Goal: Task Accomplishment & Management: Use online tool/utility

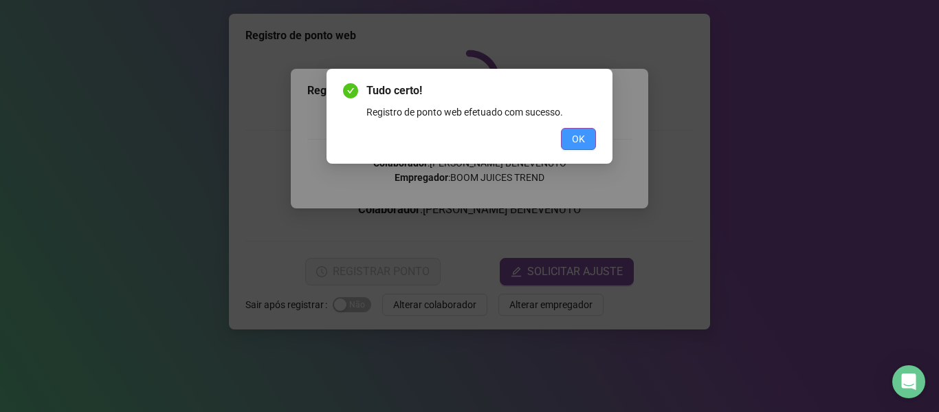
click at [578, 129] on button "OK" at bounding box center [578, 139] width 35 height 22
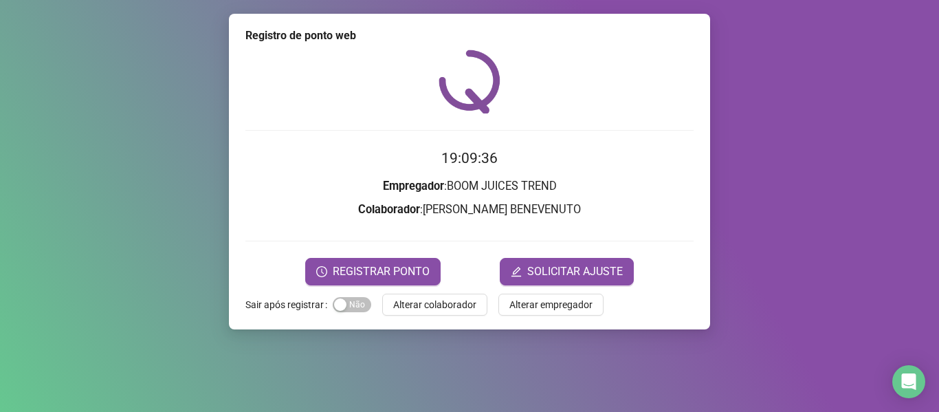
click at [457, 328] on div "Registro de ponto web 19:09:36 Empregador : BOOM JUICES TREND Colaborador : [PE…" at bounding box center [469, 172] width 481 height 316
click at [460, 311] on span "Alterar colaborador" at bounding box center [434, 304] width 83 height 15
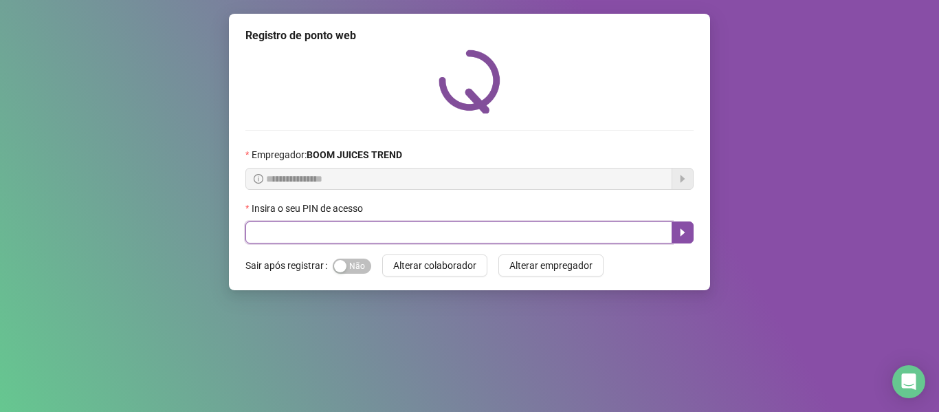
click at [561, 239] on input "text" at bounding box center [458, 232] width 427 height 22
type input "****"
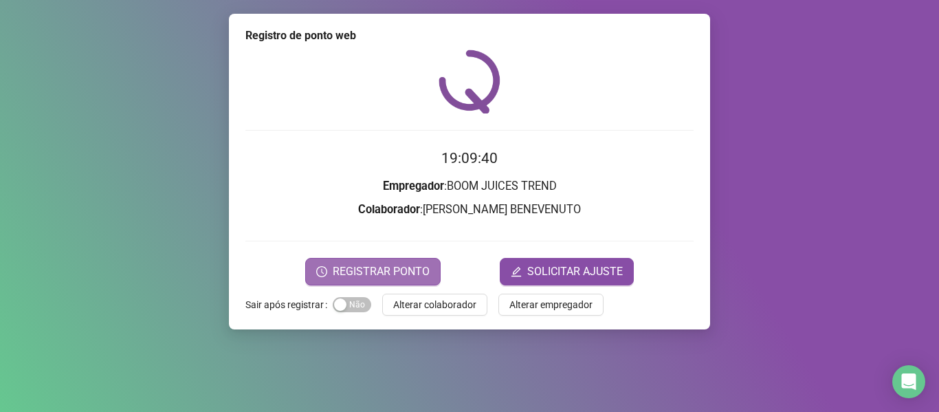
click at [434, 263] on button "REGISTRAR PONTO" at bounding box center [372, 272] width 135 height 28
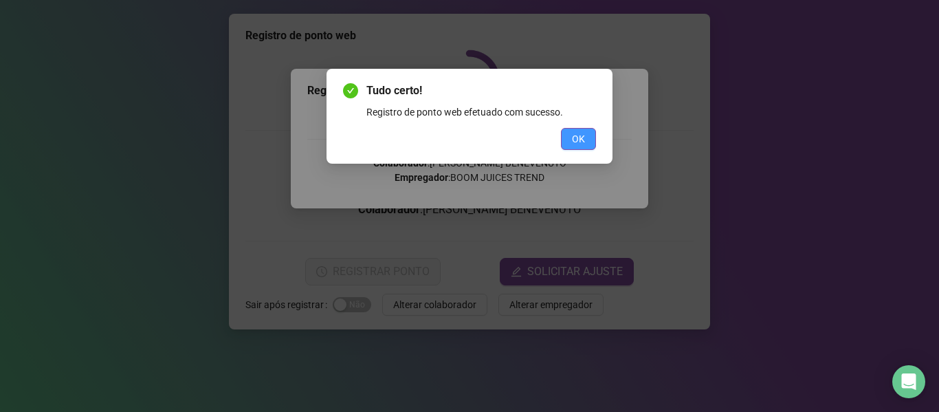
click at [572, 146] on button "OK" at bounding box center [578, 139] width 35 height 22
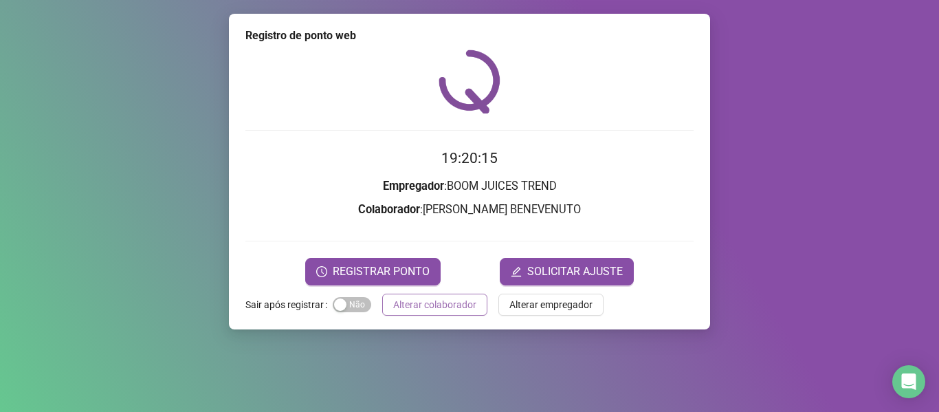
click at [443, 308] on span "Alterar colaborador" at bounding box center [434, 304] width 83 height 15
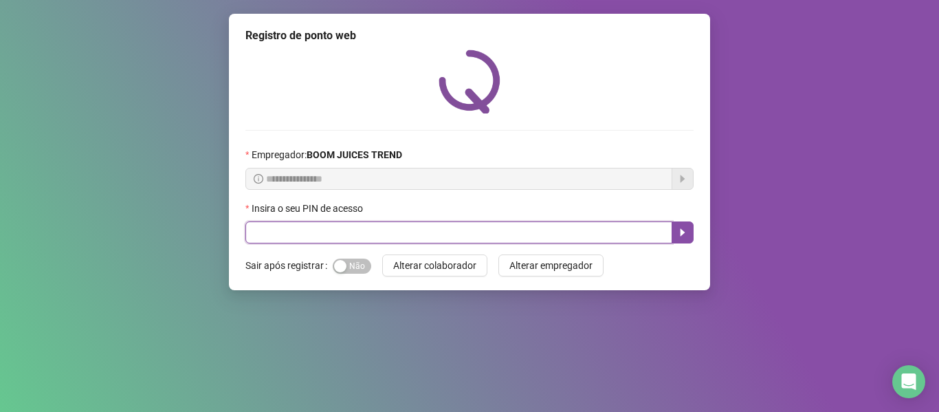
drag, startPoint x: 329, startPoint y: 236, endPoint x: 364, endPoint y: 242, distance: 35.6
click at [342, 234] on input "text" at bounding box center [458, 232] width 427 height 22
type input "****"
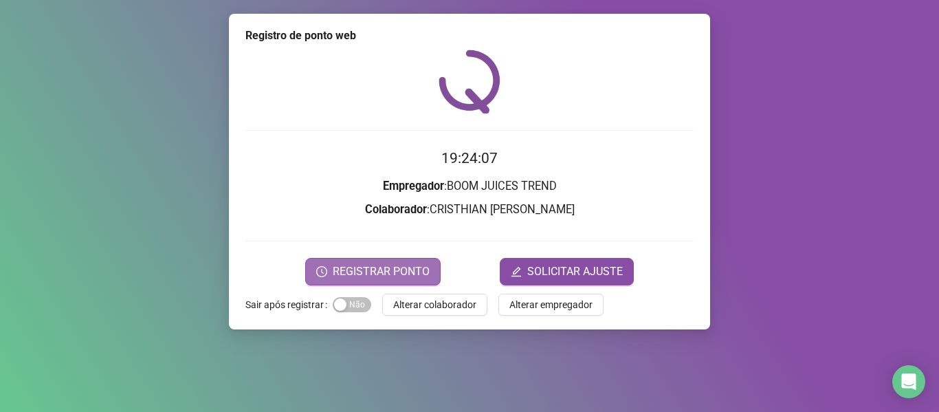
click at [428, 275] on button "REGISTRAR PONTO" at bounding box center [372, 272] width 135 height 28
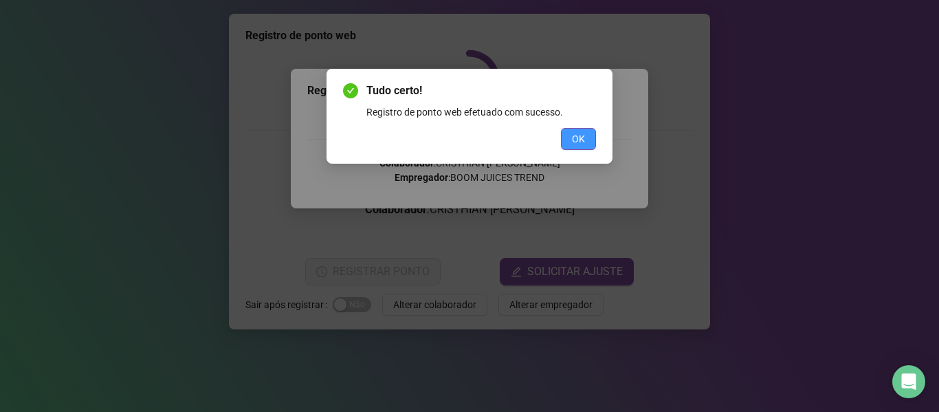
click at [581, 142] on span "OK" at bounding box center [578, 138] width 13 height 15
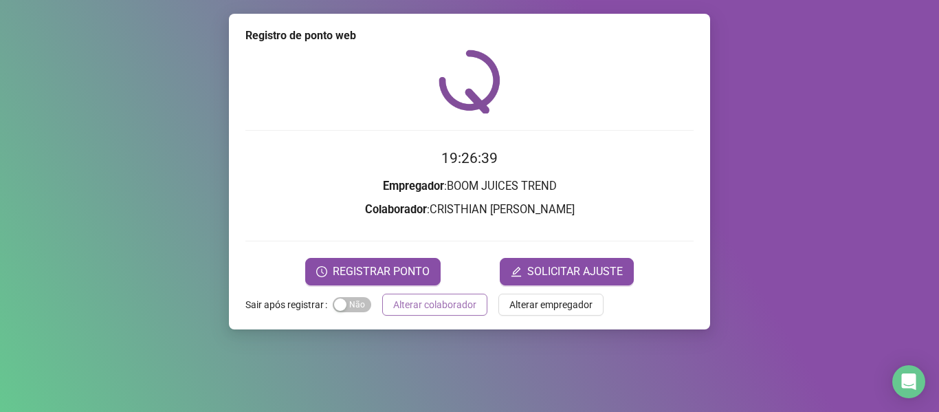
click at [418, 306] on span "Alterar colaborador" at bounding box center [434, 304] width 83 height 15
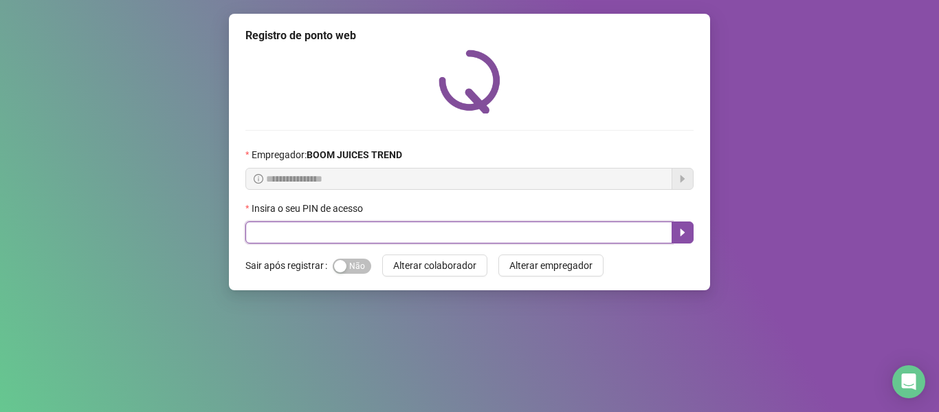
click at [410, 231] on input "text" at bounding box center [458, 232] width 427 height 22
type input "****"
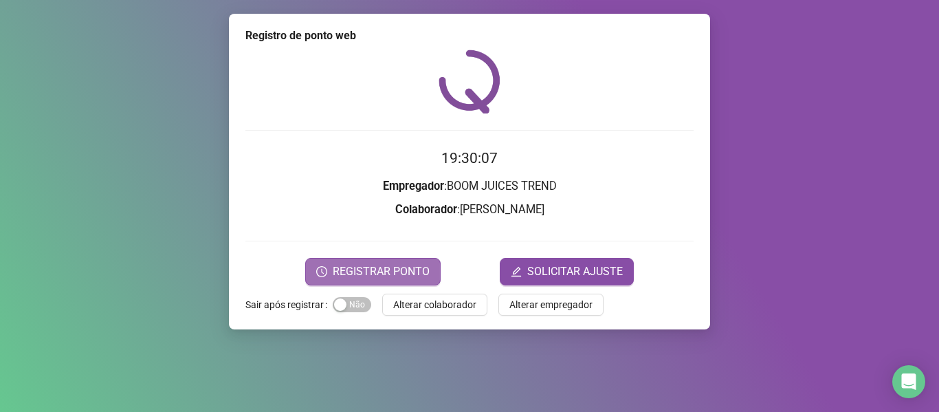
click at [368, 272] on span "REGISTRAR PONTO" at bounding box center [381, 271] width 97 height 17
